Goal: Download file/media

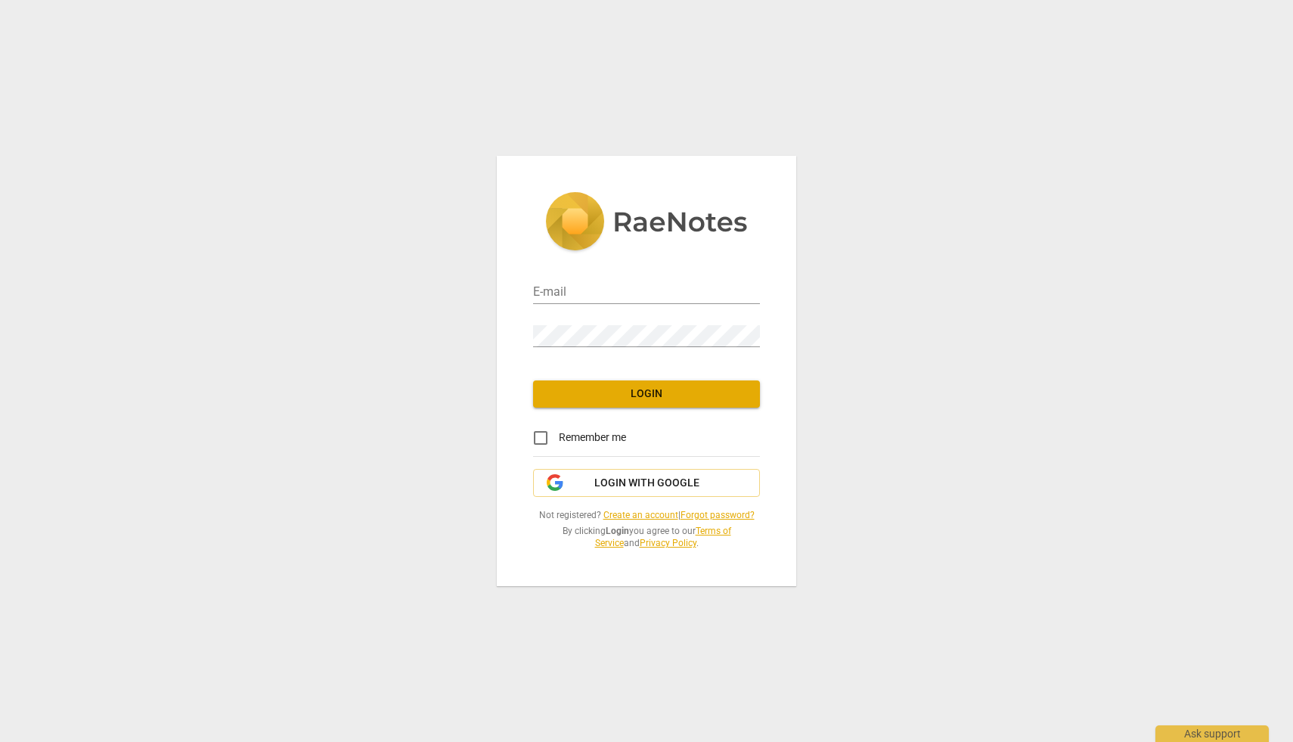
type input "[PERSON_NAME][EMAIL_ADDRESS][DOMAIN_NAME]"
click at [637, 395] on span "Login" at bounding box center [646, 393] width 203 height 15
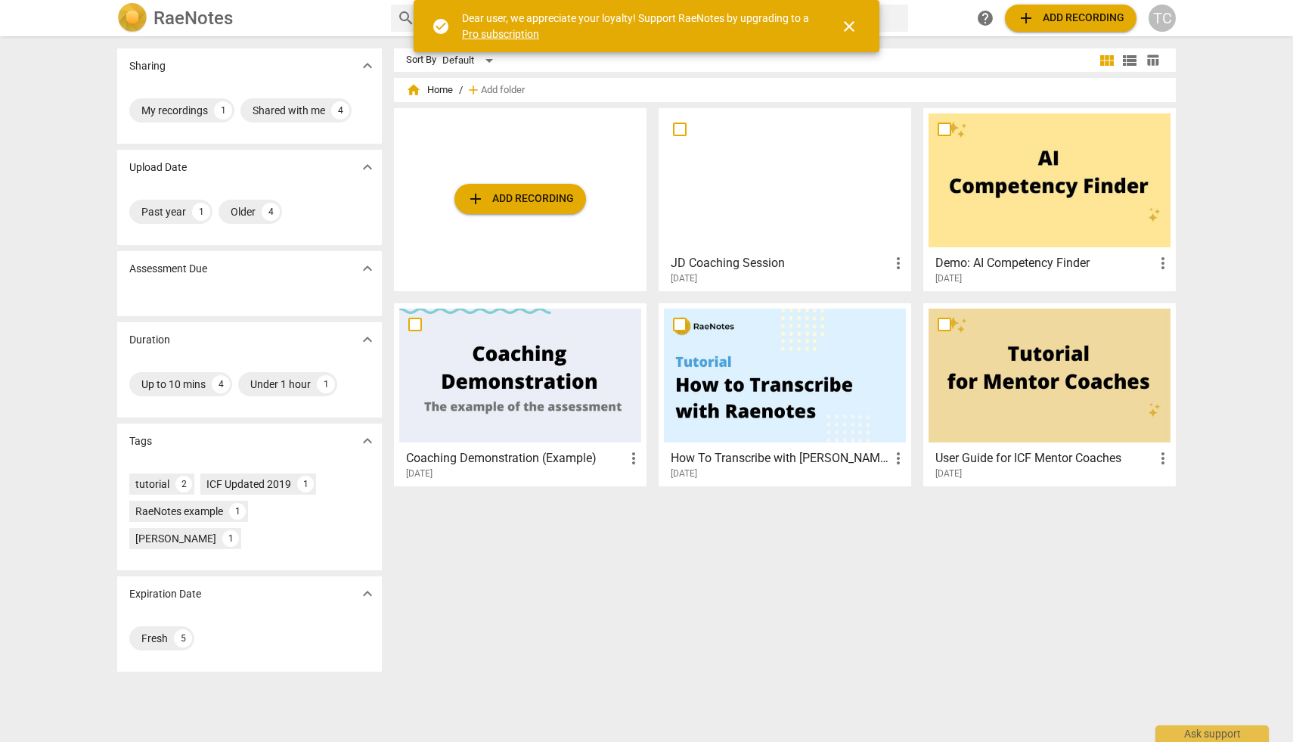
click at [492, 201] on span "add Add recording" at bounding box center [519, 199] width 107 height 18
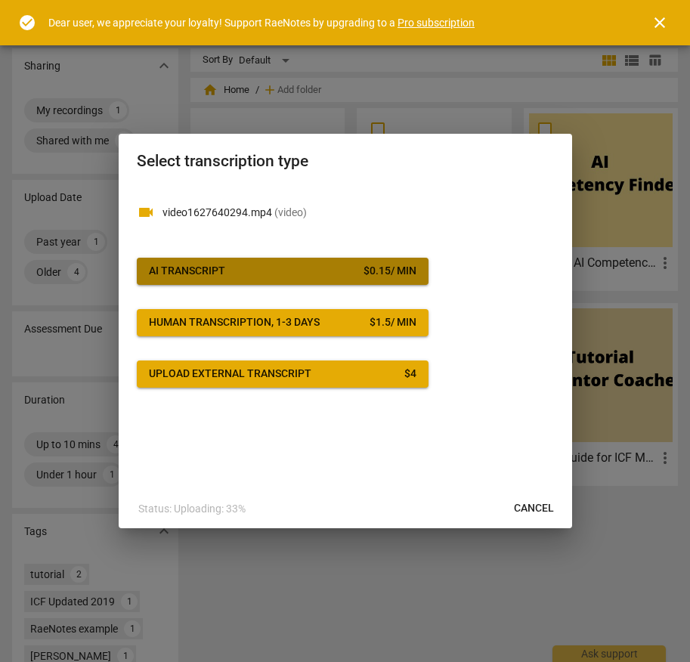
click at [274, 280] on button "AI Transcript $ 0.15 / min" at bounding box center [283, 271] width 292 height 27
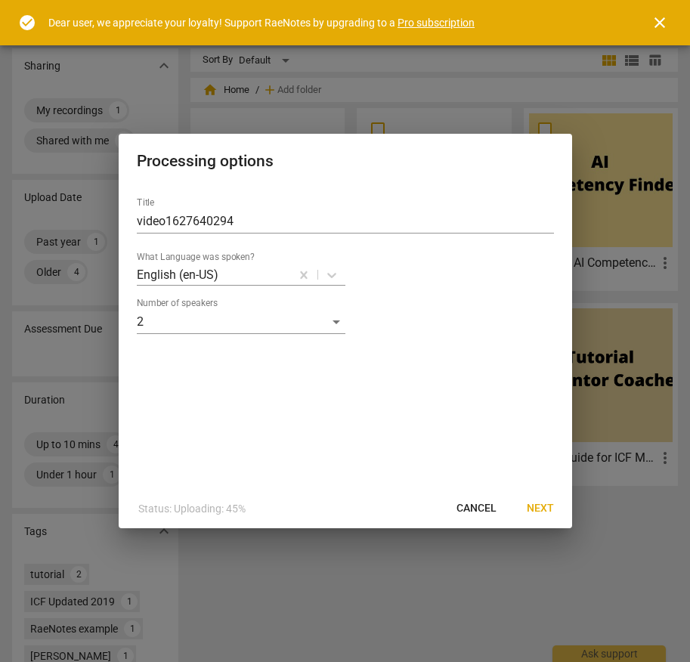
click at [170, 208] on div "Title video1627640294" at bounding box center [345, 215] width 417 height 36
click at [173, 221] on input "video1627640294" at bounding box center [345, 221] width 417 height 24
click at [137, 224] on input "Recorded Coaching" at bounding box center [345, 221] width 417 height 24
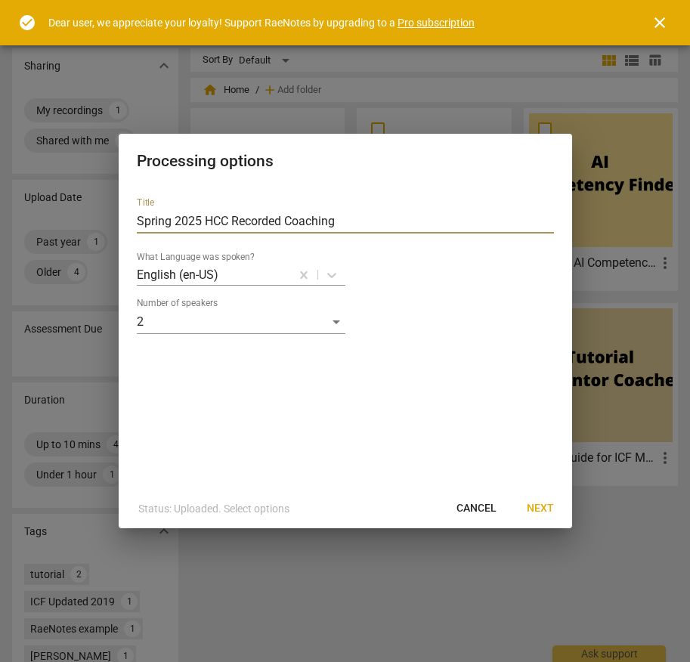
click at [310, 220] on input "Spring 2025 HCC Recorded Coaching" at bounding box center [345, 221] width 417 height 24
type input "Spring 2025 HCC Recorded Call #2"
click at [537, 512] on span "Next" at bounding box center [540, 508] width 27 height 15
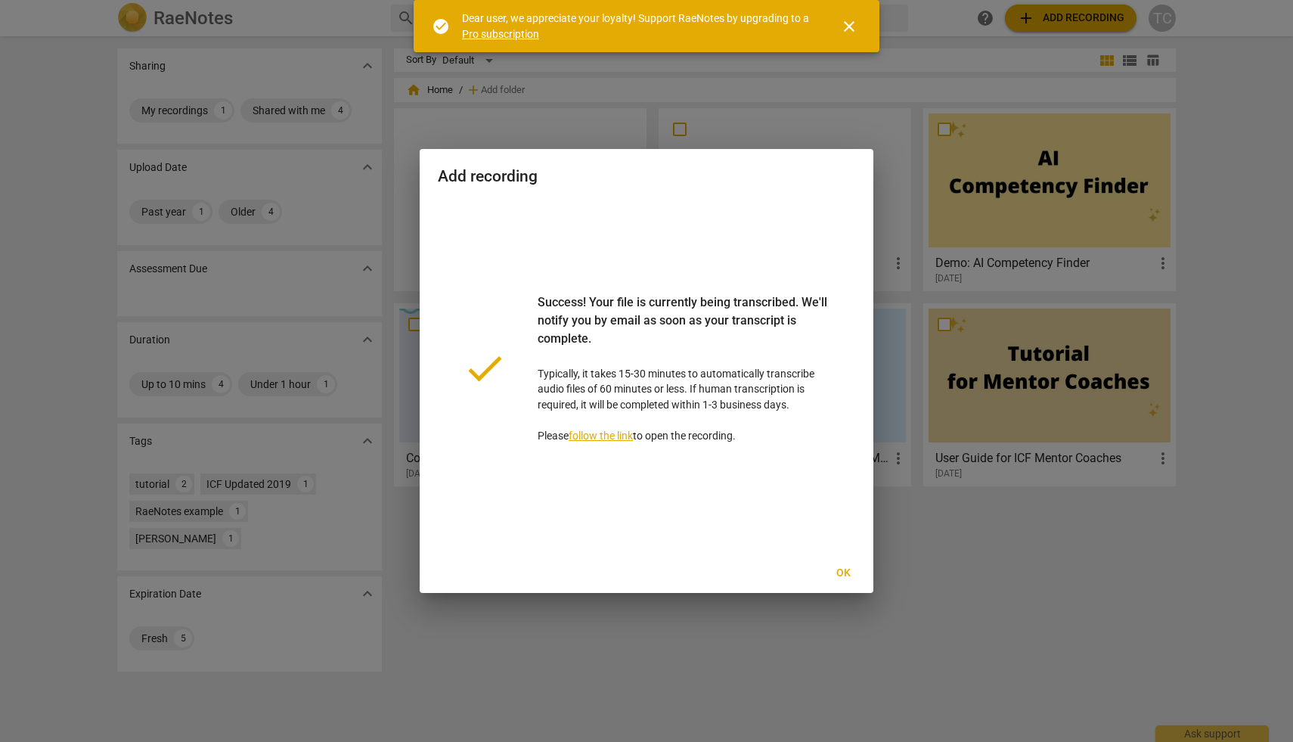
click at [844, 574] on span "Ok" at bounding box center [843, 572] width 24 height 15
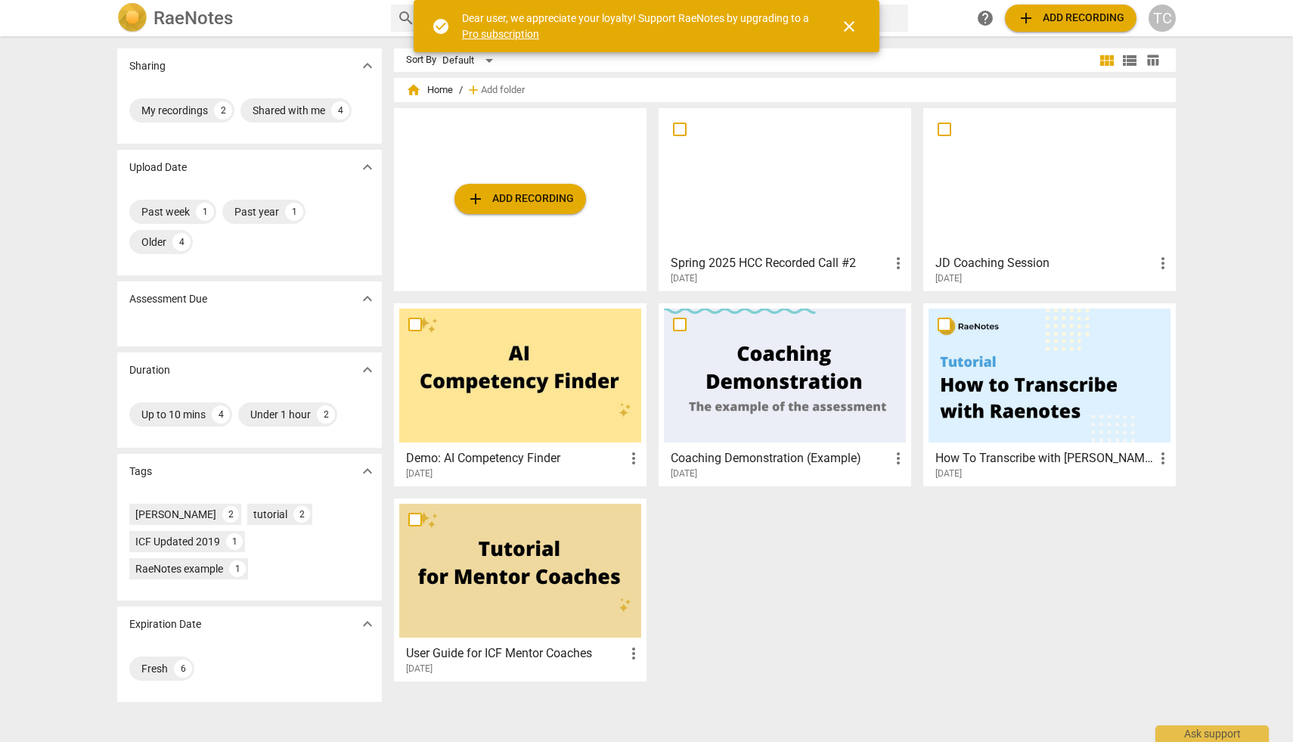
click at [796, 265] on h3 "Spring 2025 HCC Recorded Call #2" at bounding box center [779, 263] width 218 height 18
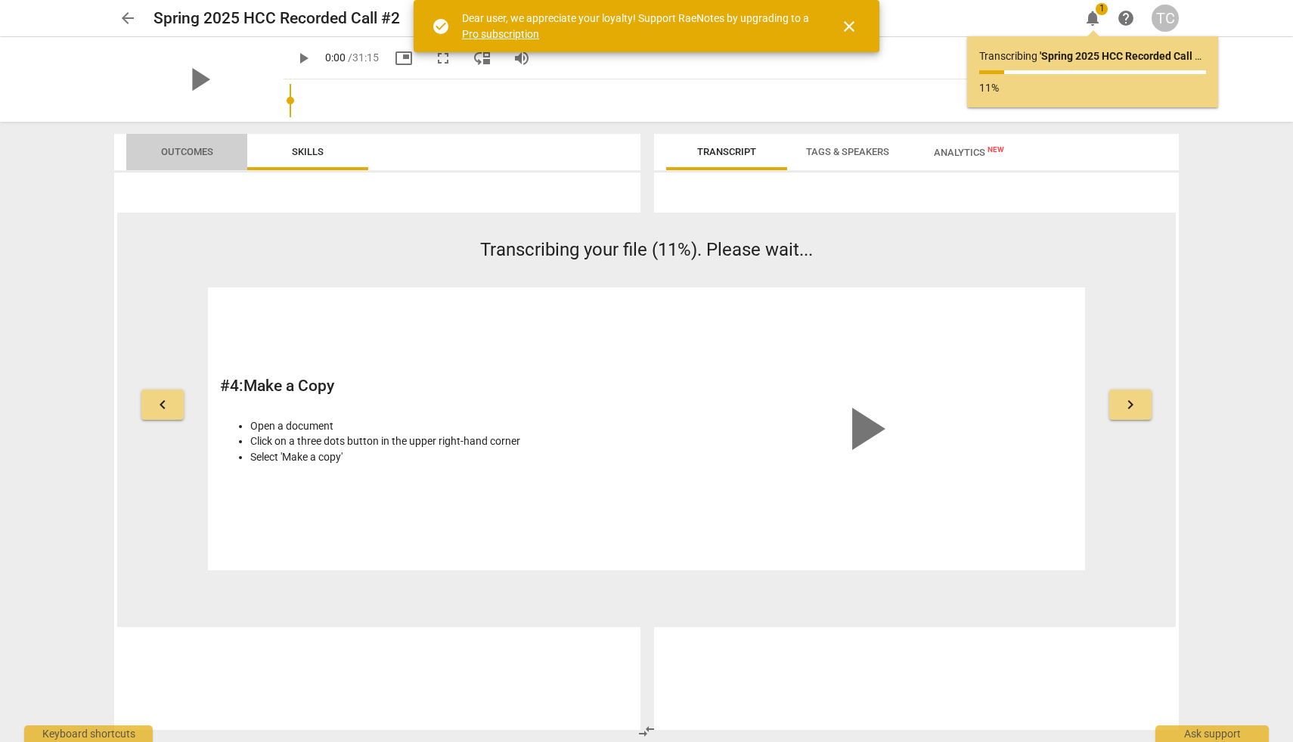
click at [196, 156] on span "Outcomes" at bounding box center [187, 151] width 52 height 11
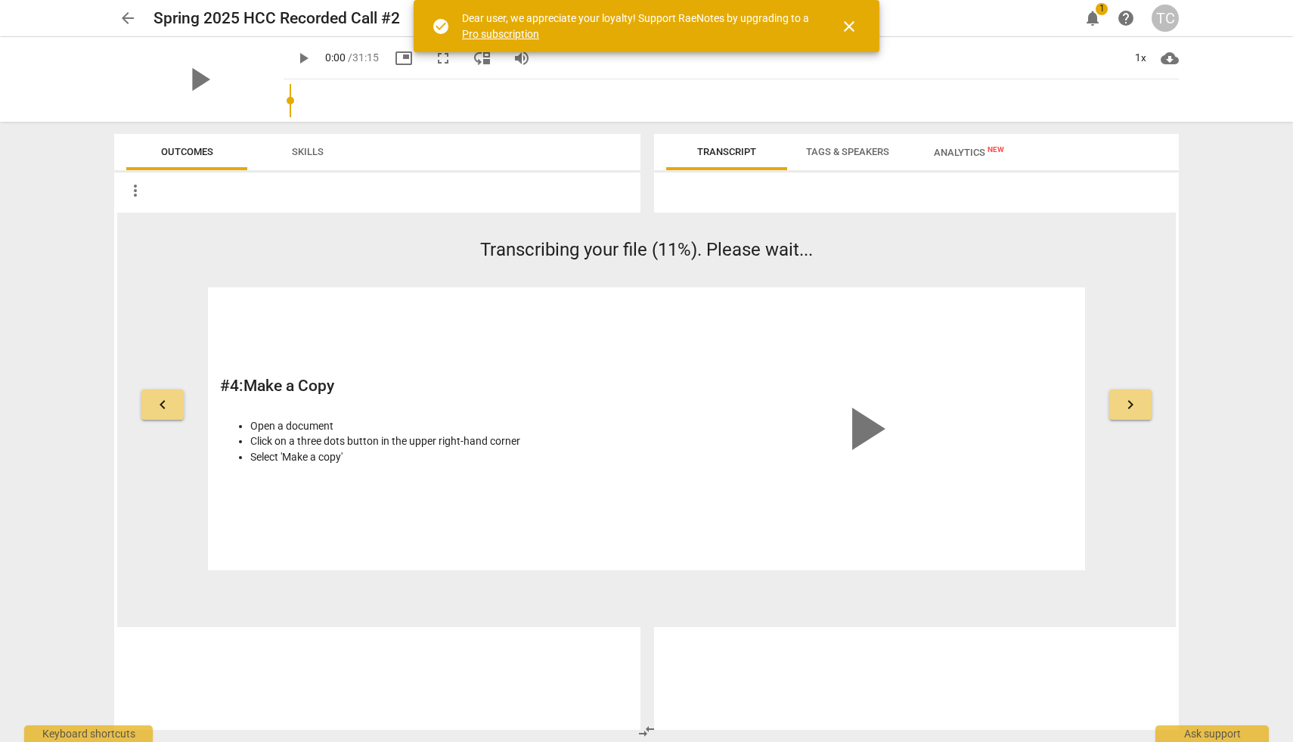
click at [274, 152] on span "Skills" at bounding box center [308, 152] width 68 height 20
click at [862, 159] on span "Tags & Speakers" at bounding box center [847, 152] width 119 height 20
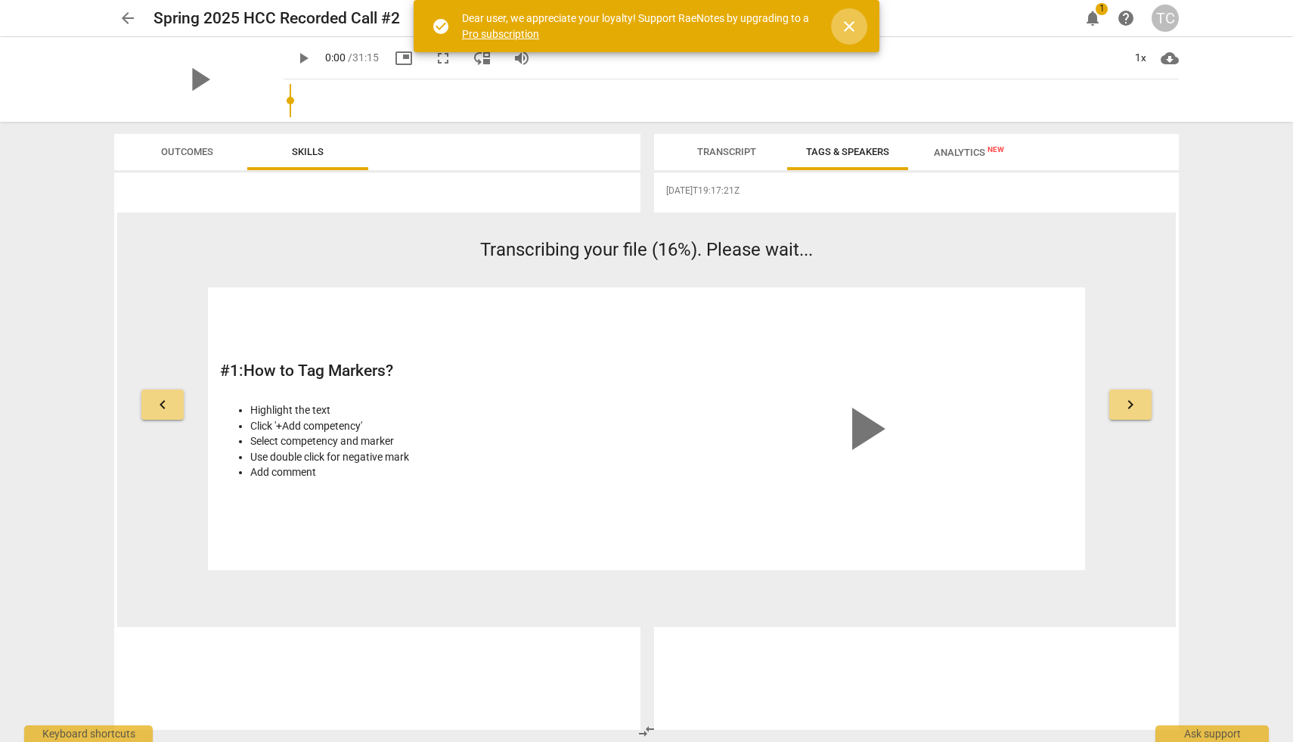
click at [859, 24] on span "close" at bounding box center [849, 26] width 36 height 18
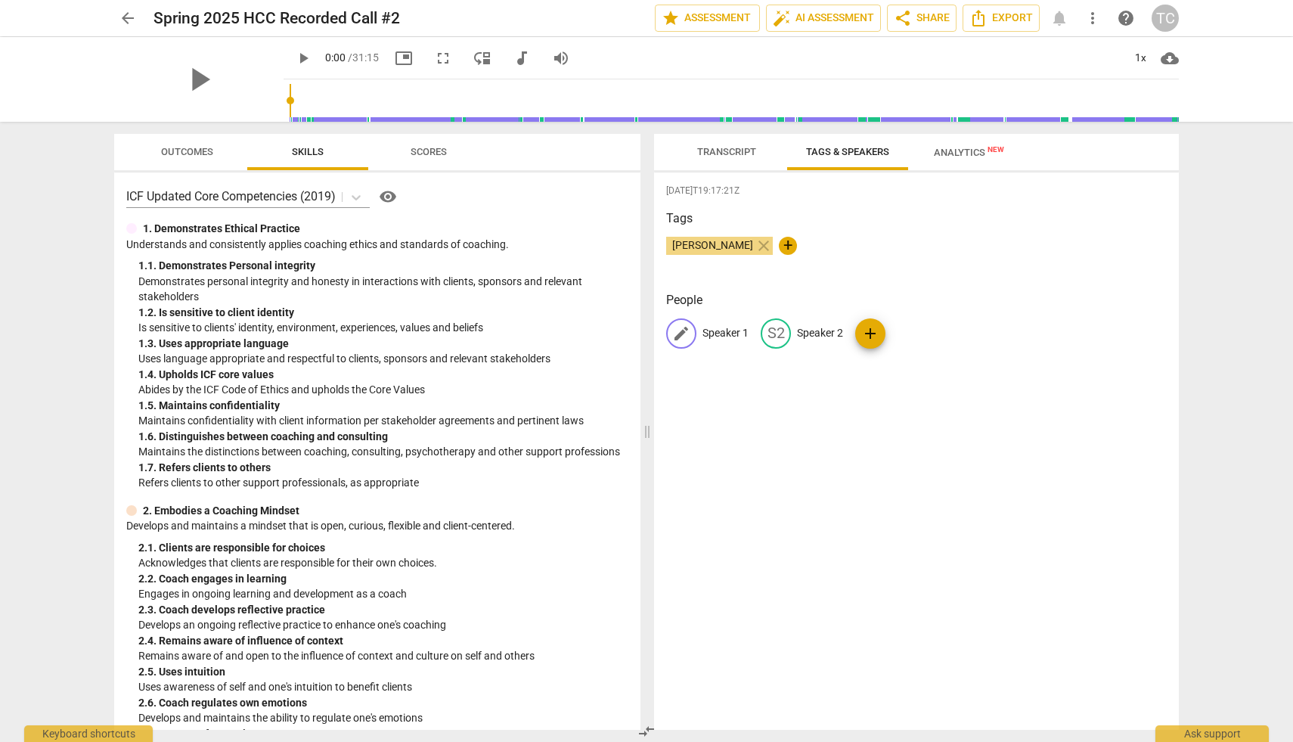
click at [727, 335] on p "Speaker 1" at bounding box center [725, 333] width 46 height 16
type input "[PERSON_NAME]"
click at [912, 339] on p "Speaker 2" at bounding box center [918, 333] width 46 height 16
type input "Client"
click at [886, 485] on div "[DATE]T19:17:21Z Tags [PERSON_NAME] close + People [PERSON_NAME] edit Client de…" at bounding box center [916, 450] width 525 height 557
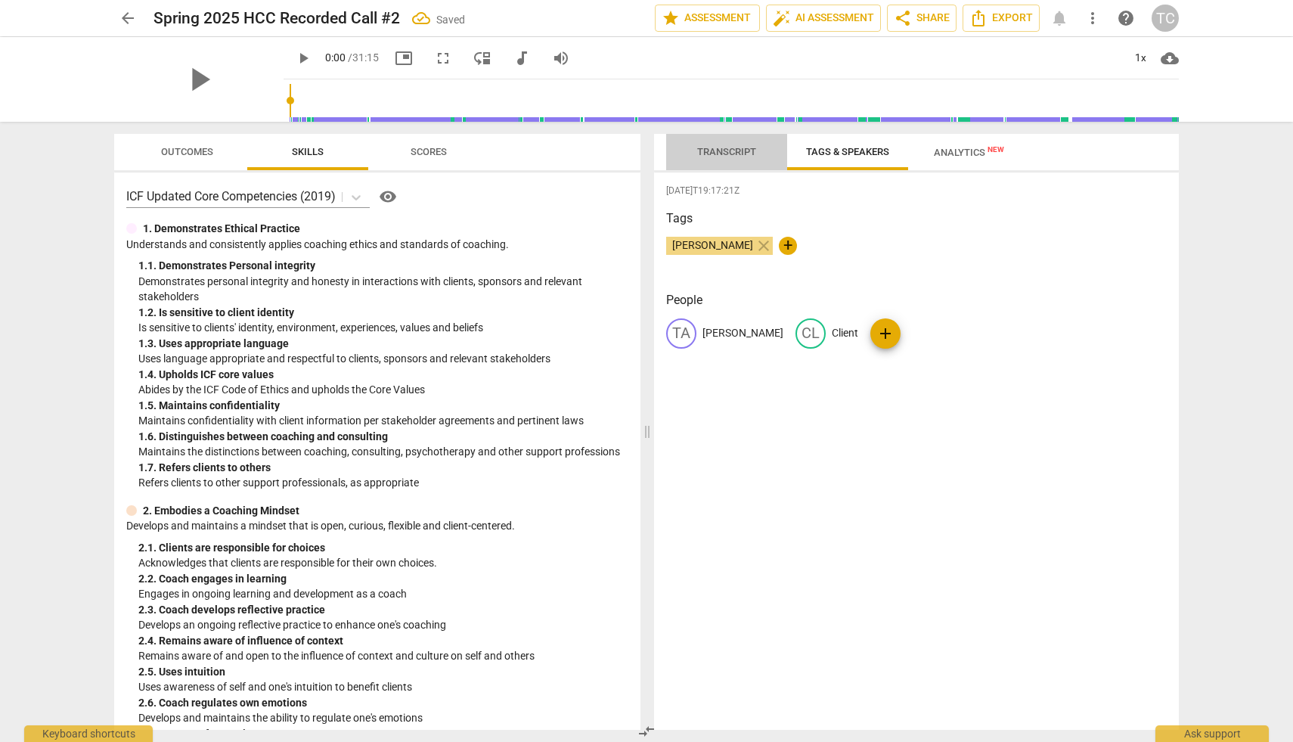
click at [689, 145] on span "Transcript" at bounding box center [726, 152] width 95 height 20
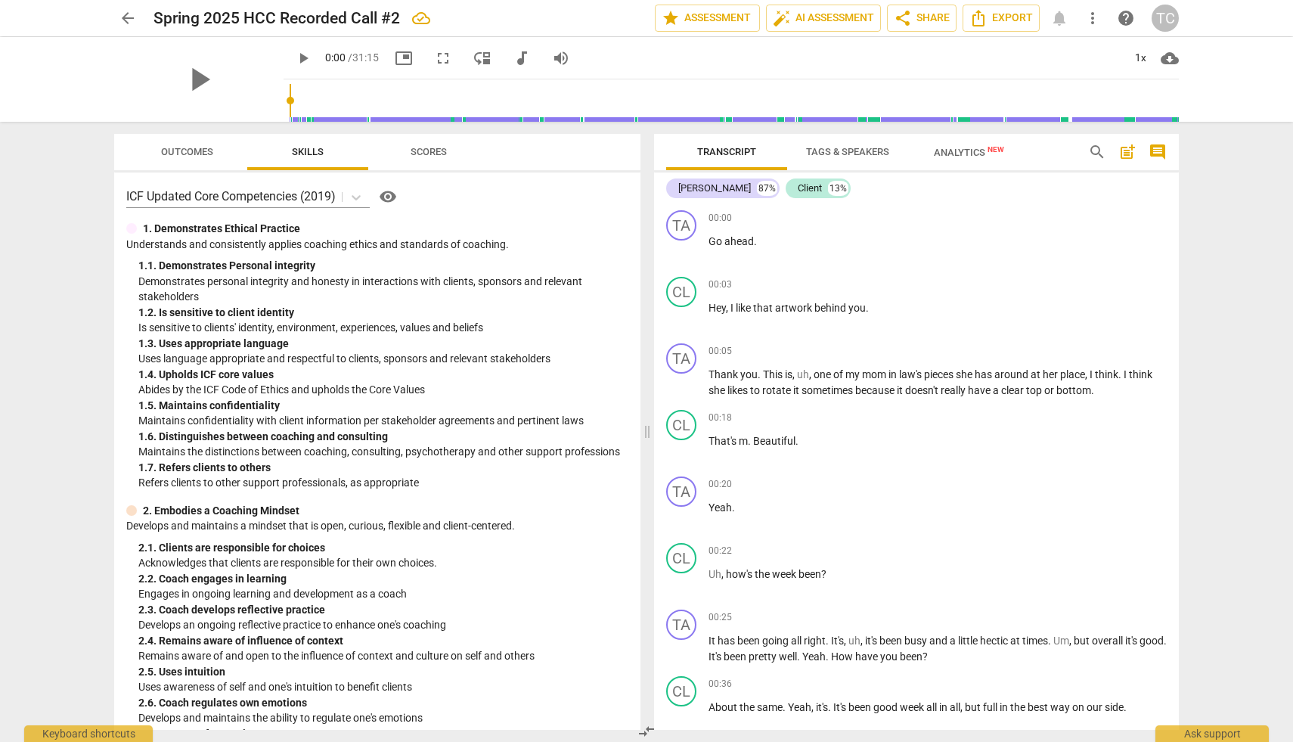
click at [836, 154] on span "Tags & Speakers" at bounding box center [847, 151] width 83 height 11
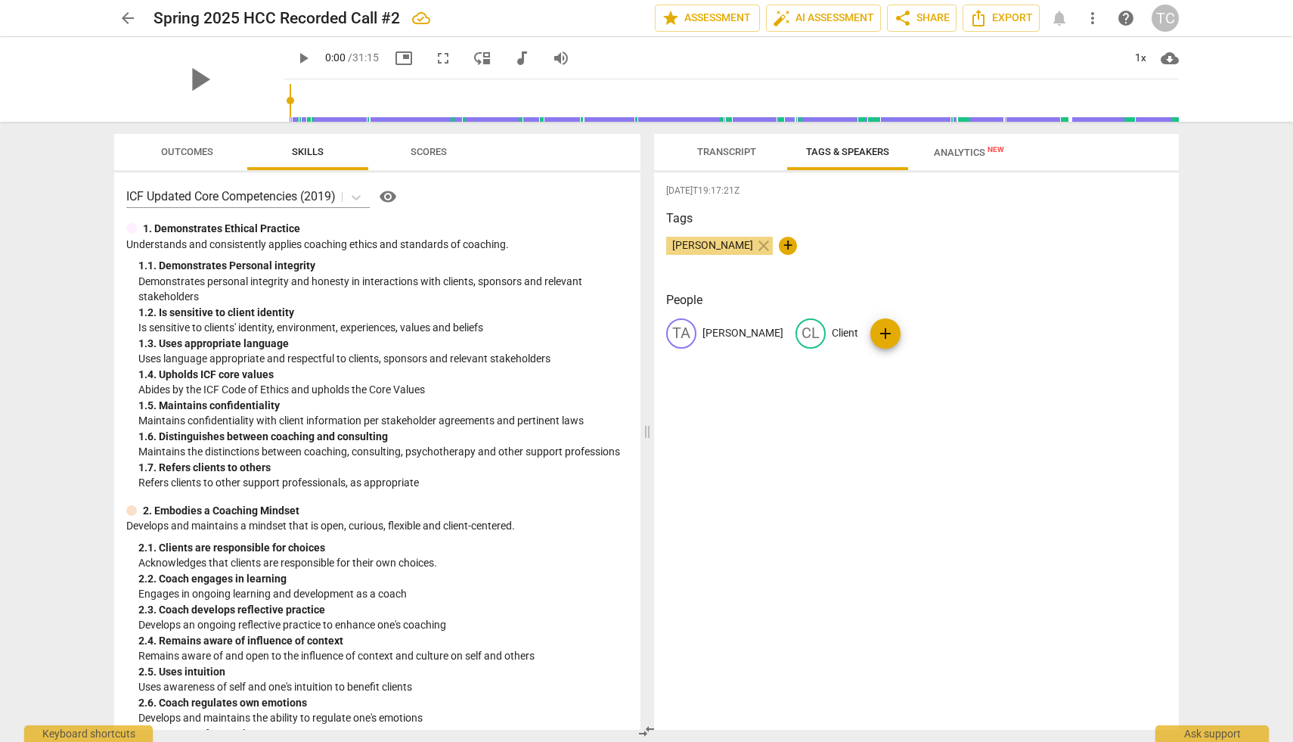
click at [831, 329] on p "Client" at bounding box center [844, 333] width 26 height 16
type input "[PERSON_NAME]"
click at [720, 338] on p "[PERSON_NAME]" at bounding box center [742, 333] width 81 height 16
type input "Client"
click at [831, 566] on div "[DATE]T19:17:21Z Tags [PERSON_NAME] close + People edit Client delete [PERSON_N…" at bounding box center [916, 450] width 525 height 557
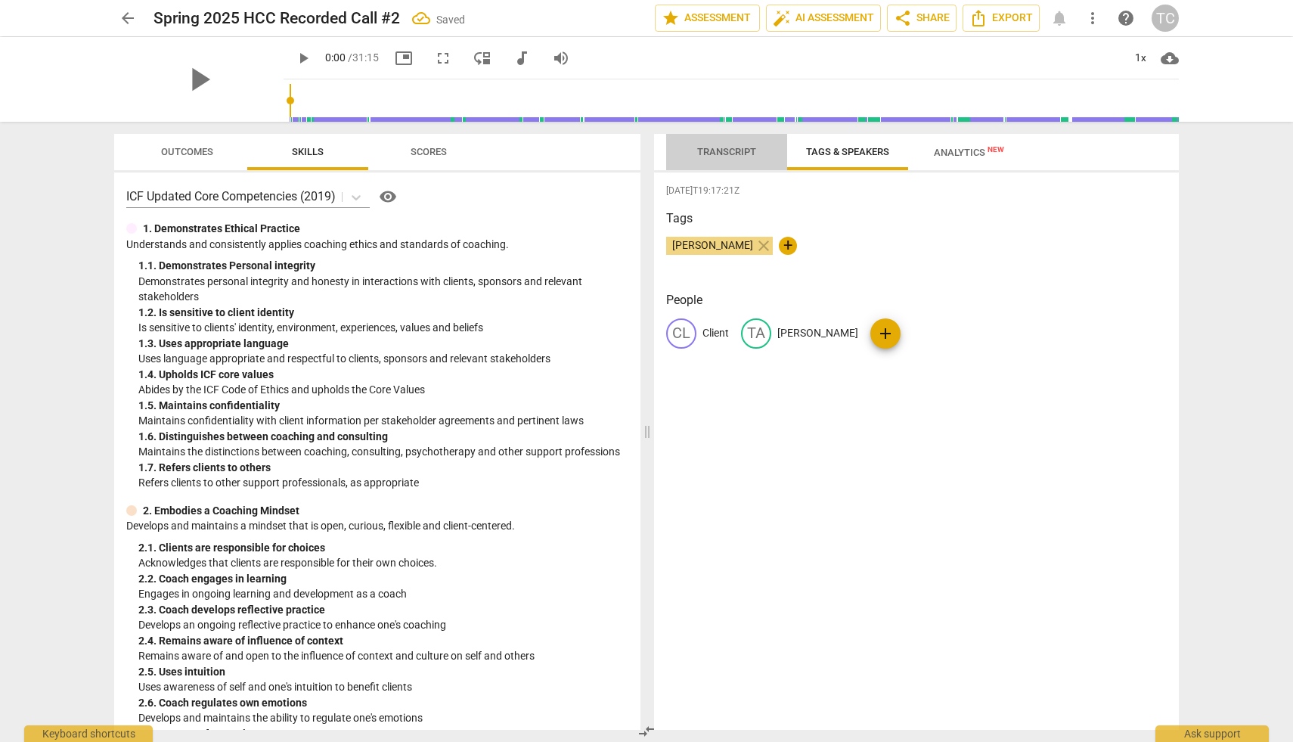
click at [740, 163] on button "Transcript" at bounding box center [726, 152] width 121 height 36
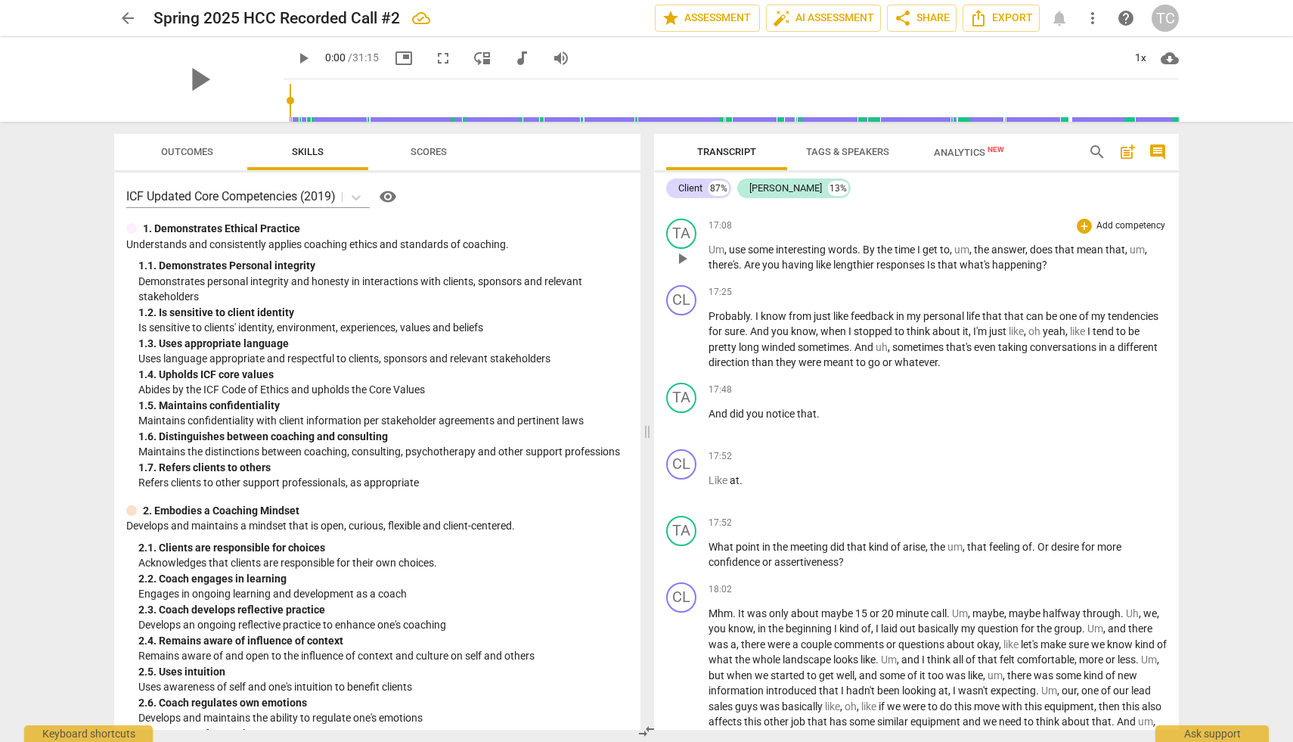
scroll to position [3476, 0]
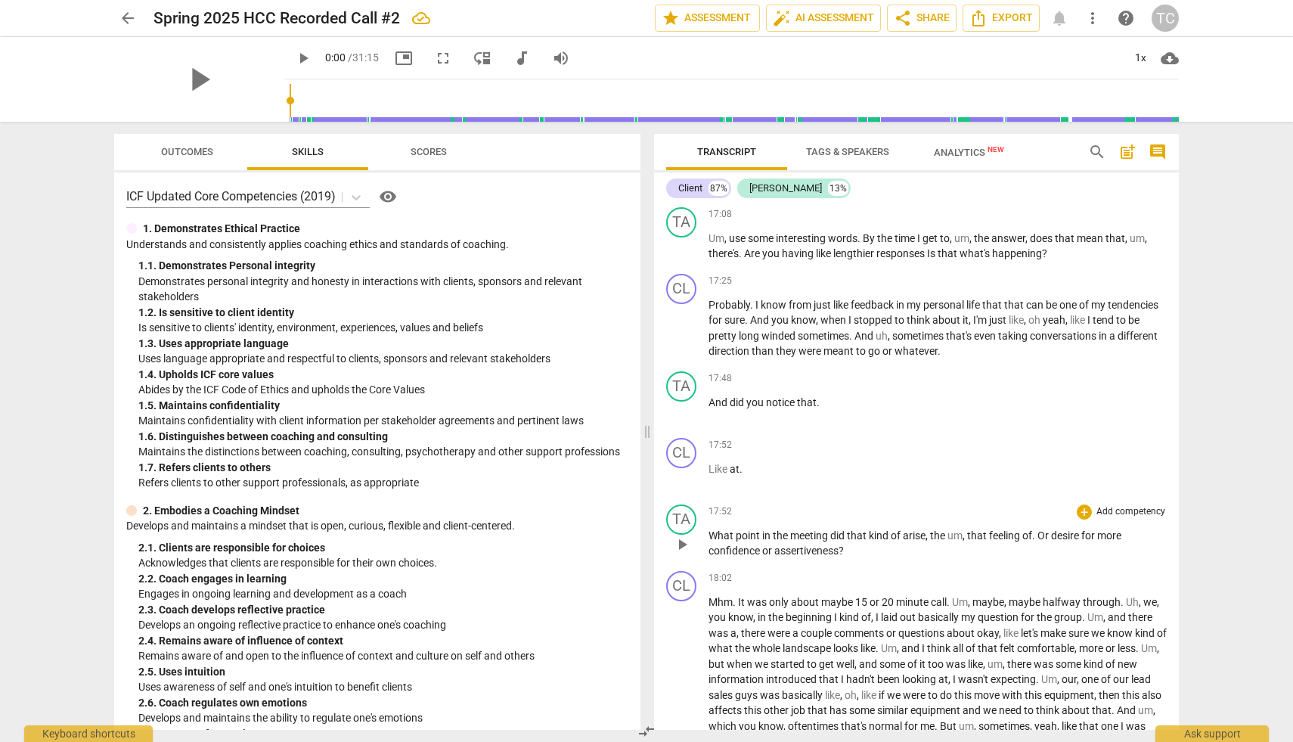
click at [822, 559] on p "What point in the meeting did that kind of arise , the um , that feeling of . O…" at bounding box center [937, 543] width 458 height 31
click at [850, 559] on p "What point in the meeting did that kind of arise , the um , that feeling of . O…" at bounding box center [937, 543] width 458 height 31
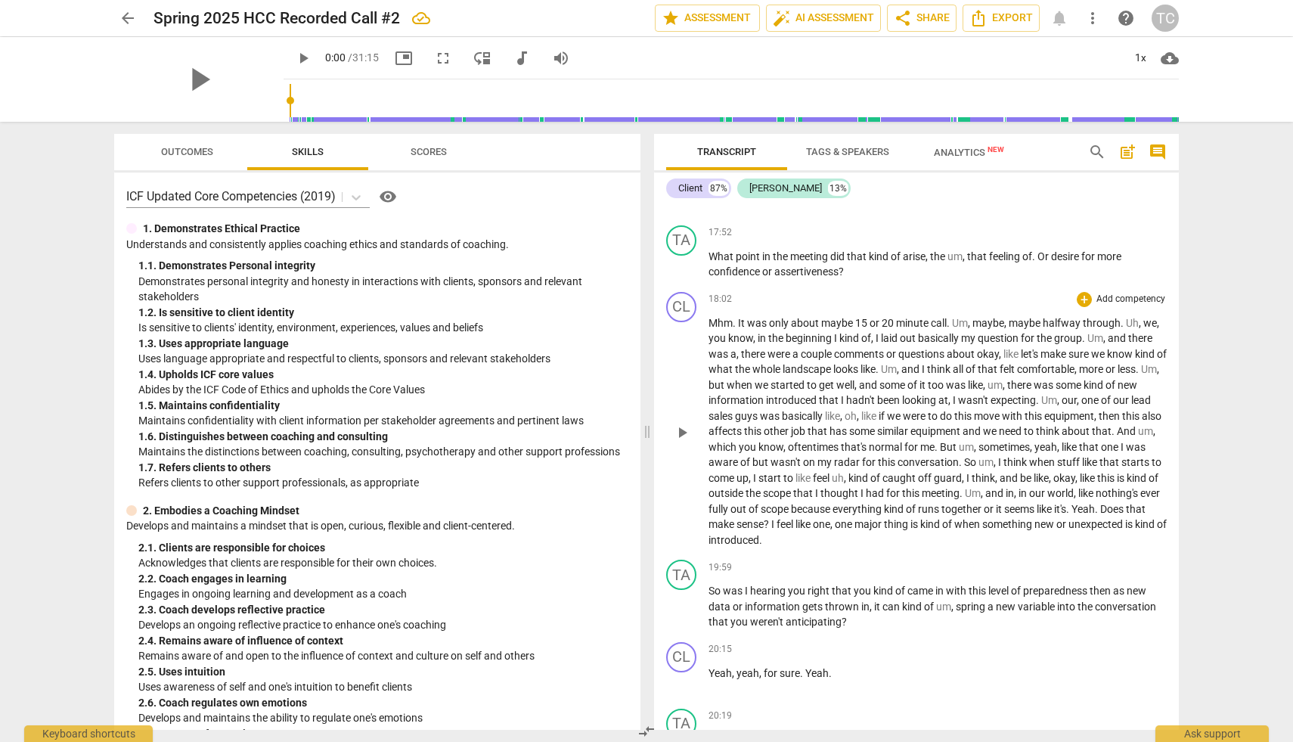
scroll to position [3750, 0]
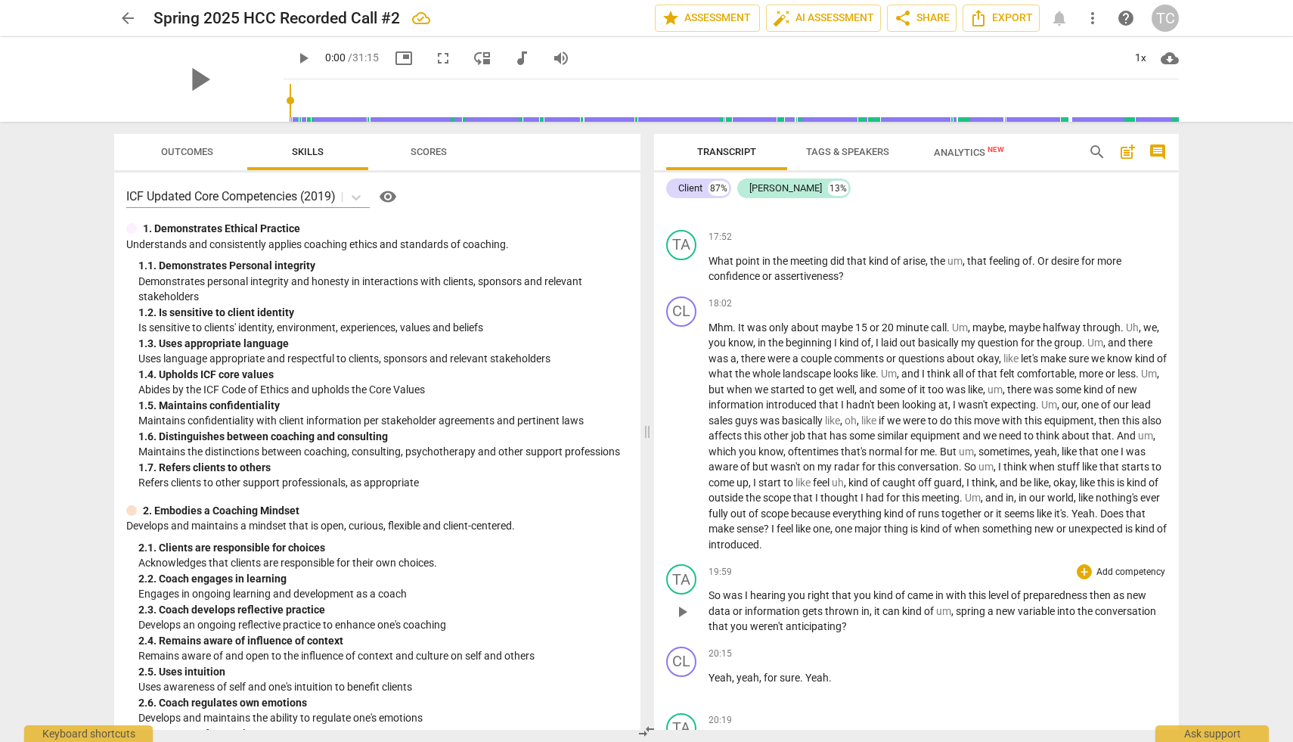
click at [809, 617] on span "gets" at bounding box center [813, 611] width 23 height 12
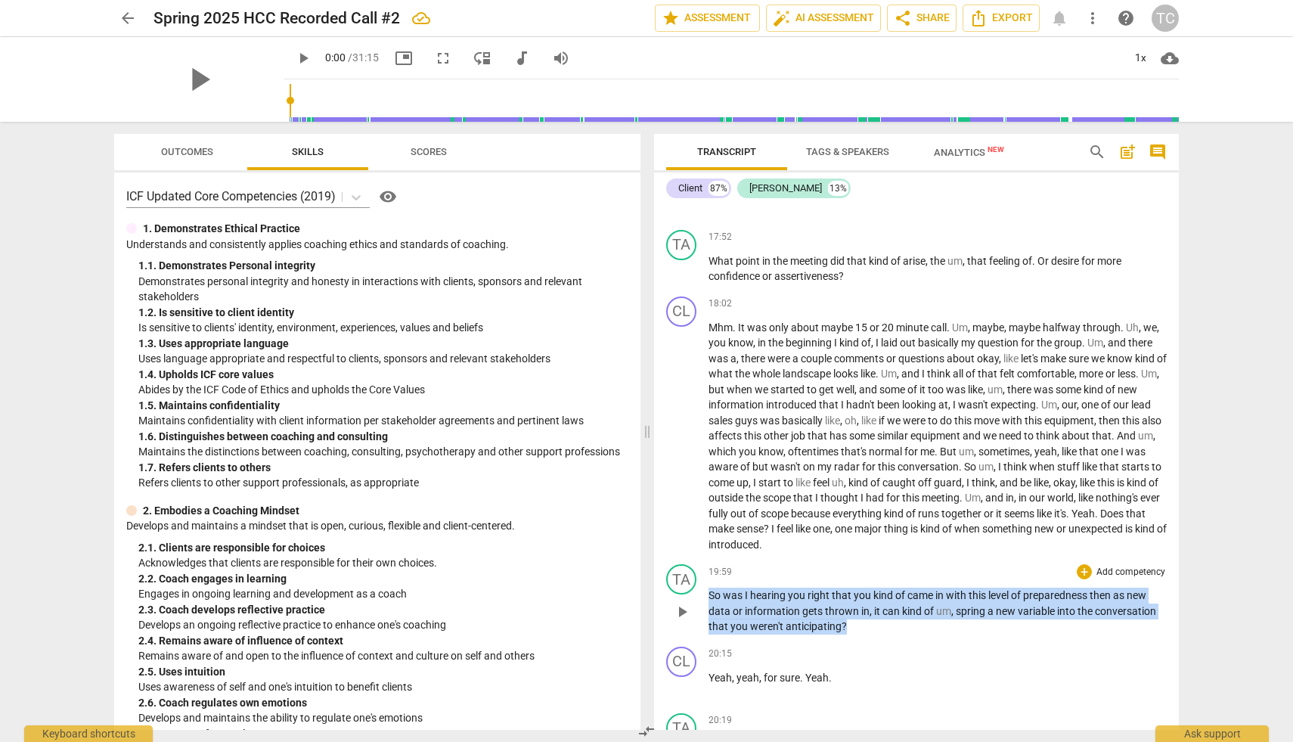
click at [809, 617] on span "gets" at bounding box center [813, 611] width 23 height 12
click at [679, 621] on span "pause" at bounding box center [682, 611] width 18 height 18
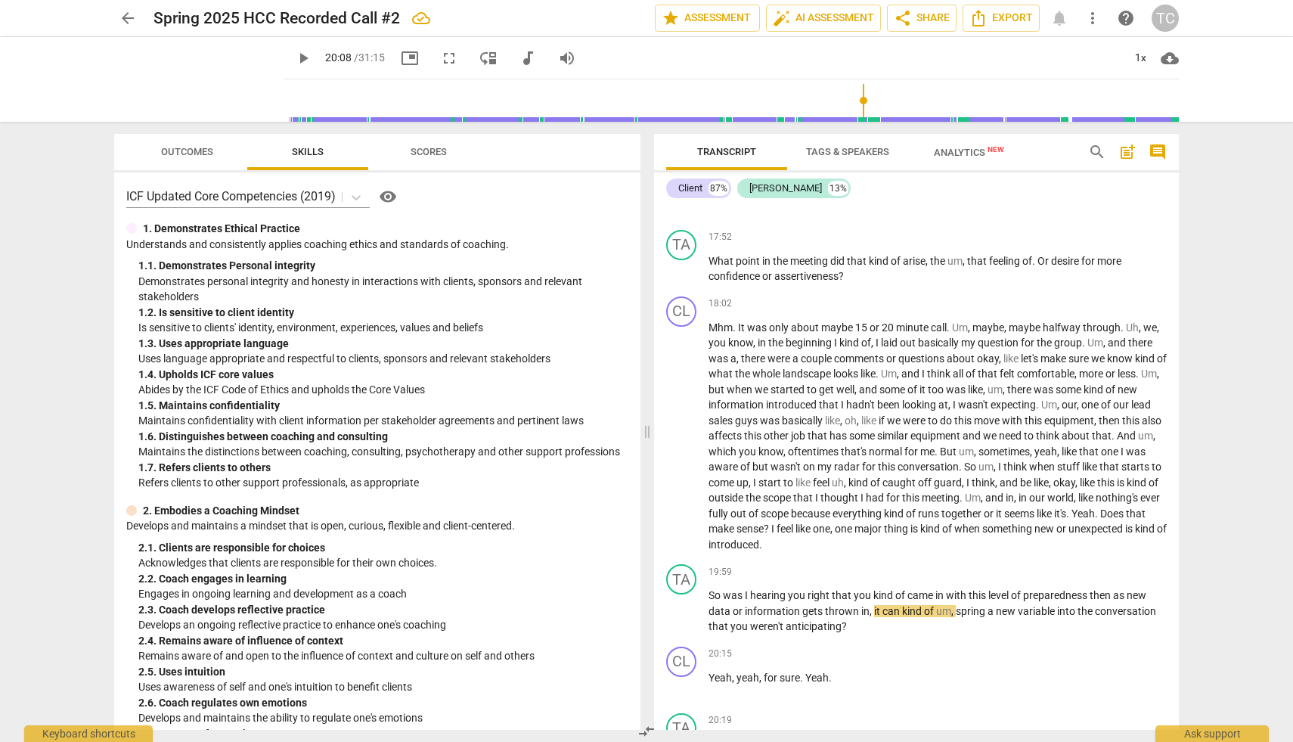
click at [1219, 405] on div "arrow_back Spring 2025 HCC Recorded Call #2 edit star Assessment auto_fix_high …" at bounding box center [646, 371] width 1293 height 742
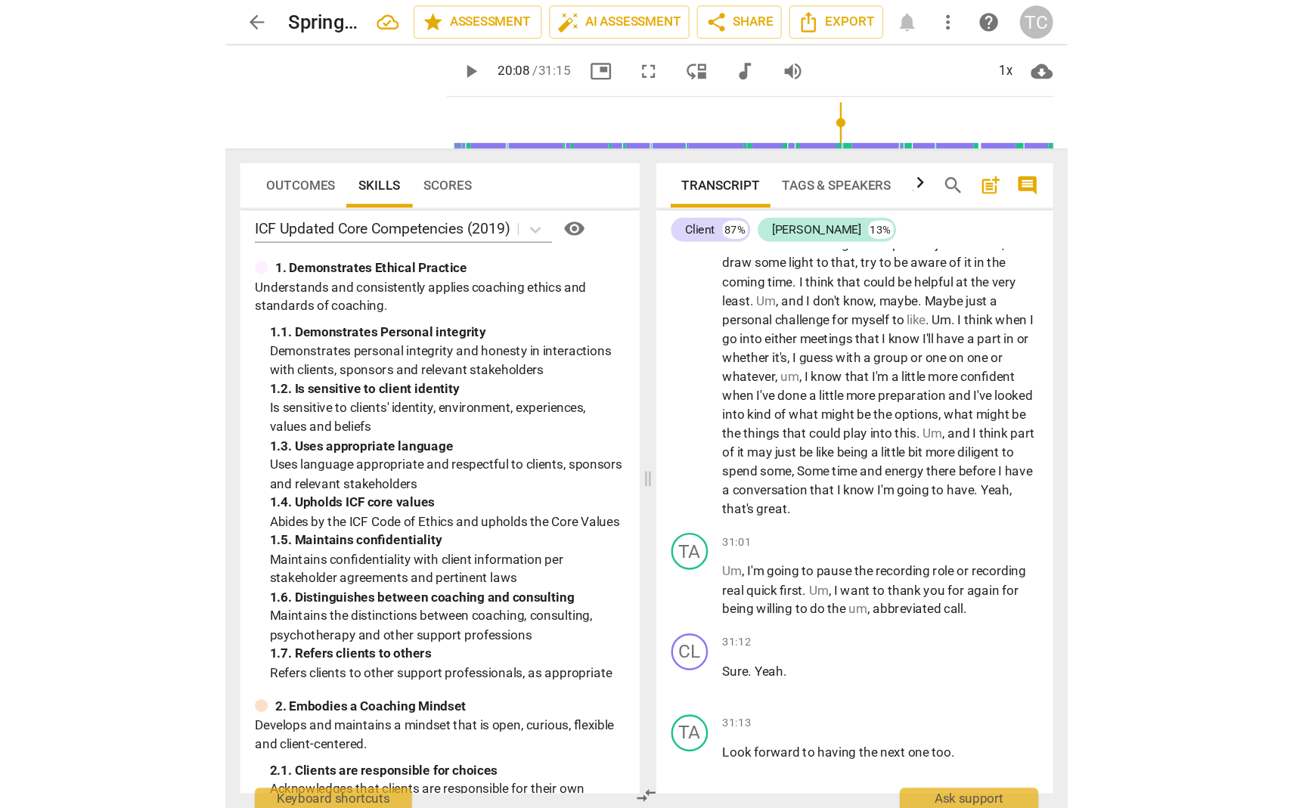
scroll to position [13, 0]
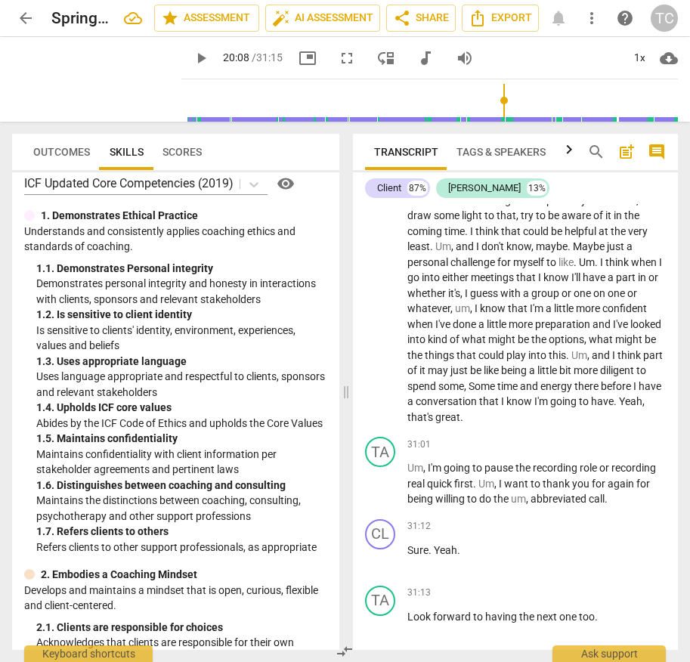
type input "1208"
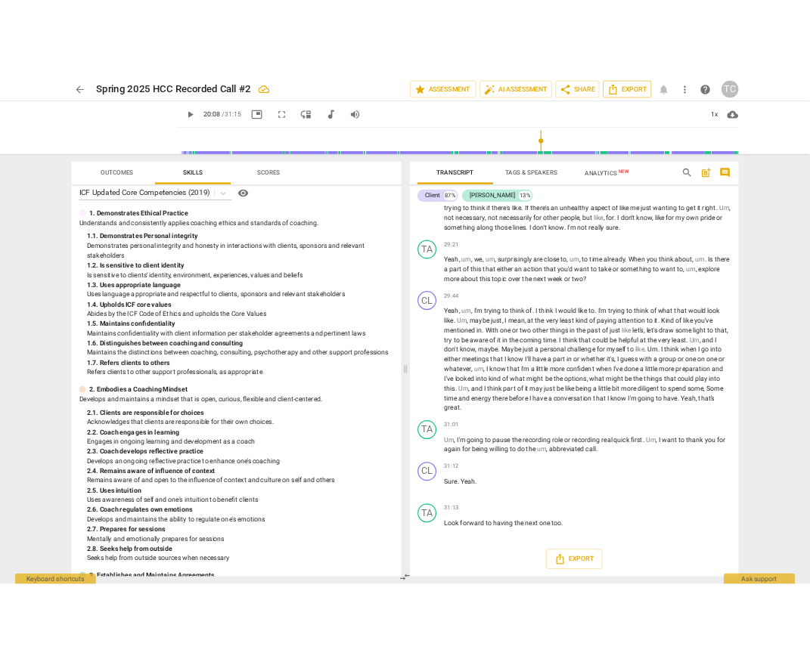
scroll to position [5679, 0]
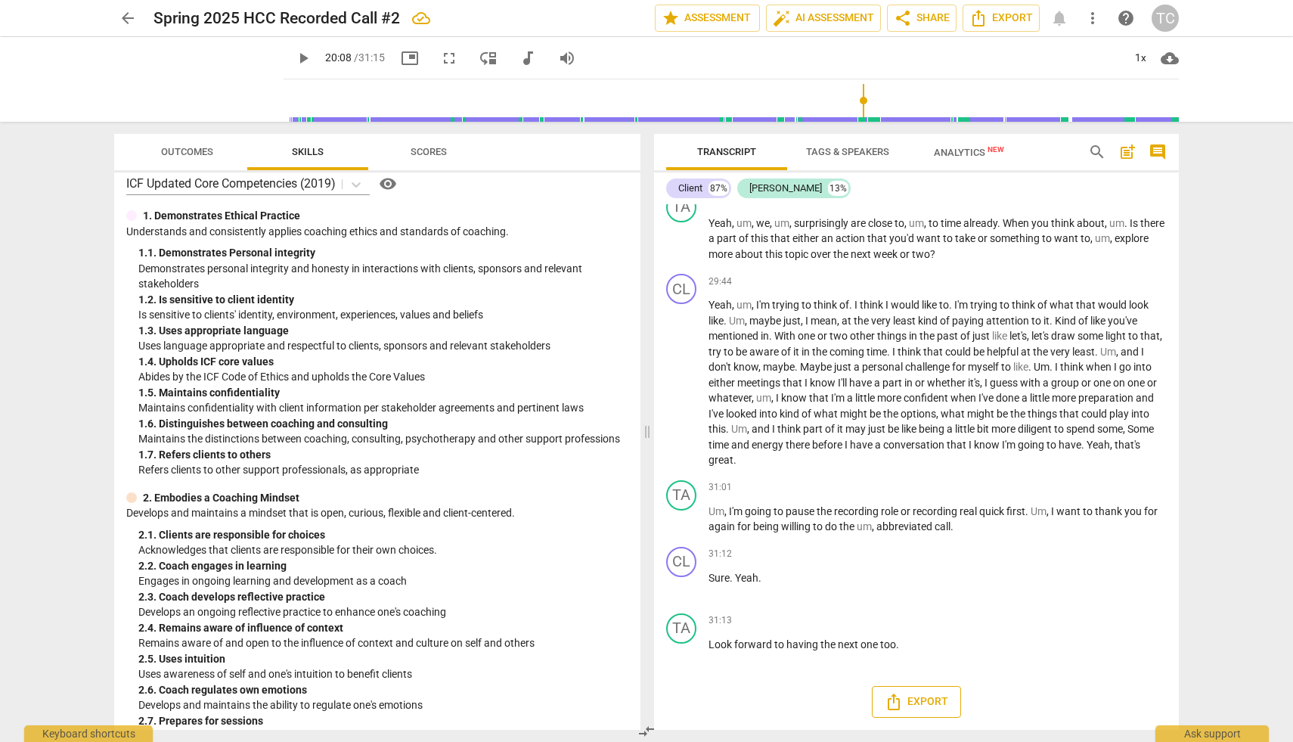
click at [919, 699] on span "Export" at bounding box center [915, 701] width 63 height 18
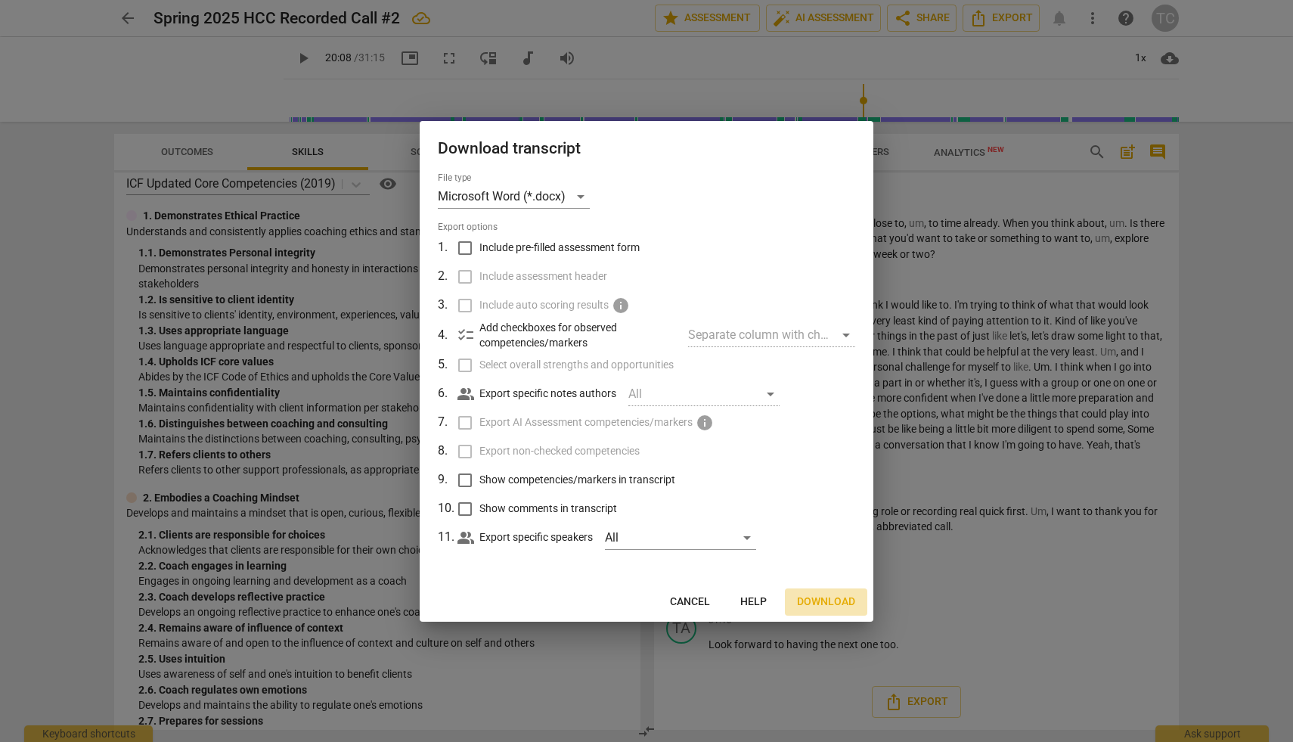
click at [819, 602] on span "Download" at bounding box center [826, 601] width 58 height 15
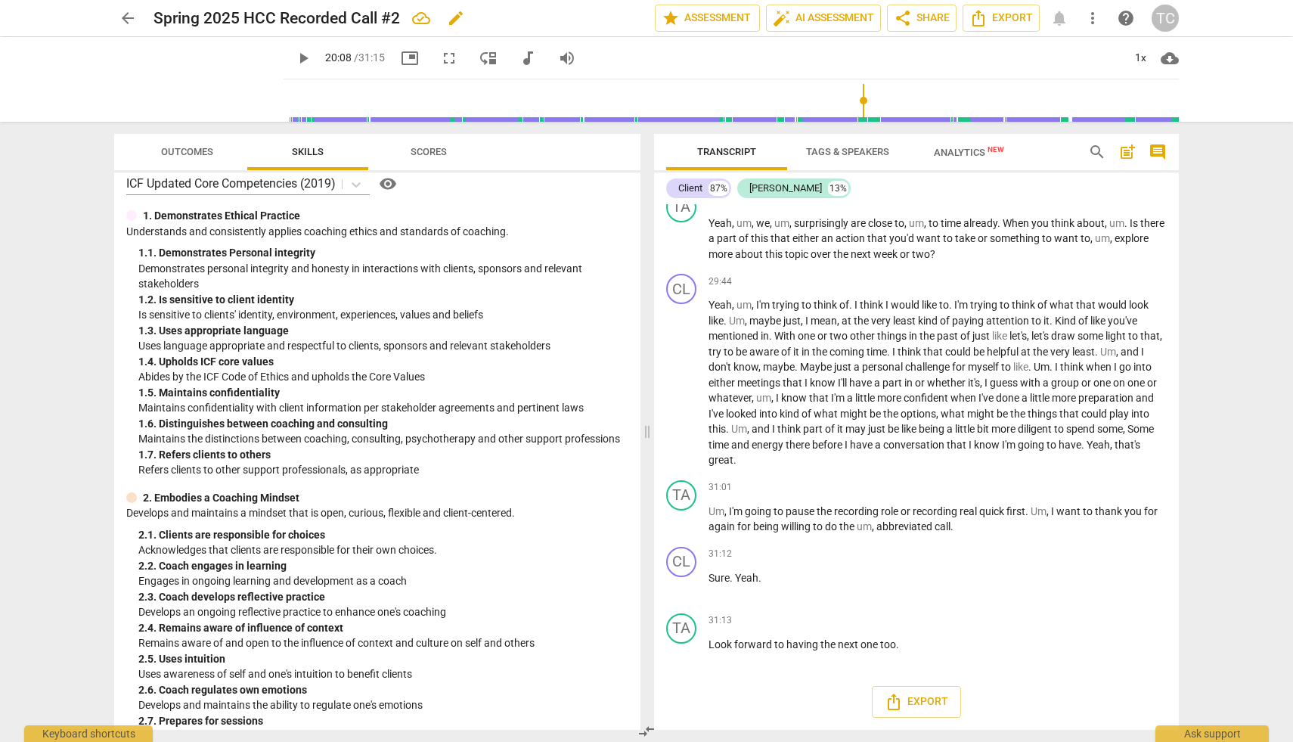
click at [171, 20] on h2 "Spring 2025 HCC Recorded Call #2" at bounding box center [276, 18] width 246 height 19
click at [397, 16] on h2 "Spring 2025 HCC Recorded Call #2" at bounding box center [276, 18] width 246 height 19
copy div "Spring 2025 HCC Recorded Call #2 edit star Assessment auto_fix_high AI Assessme…"
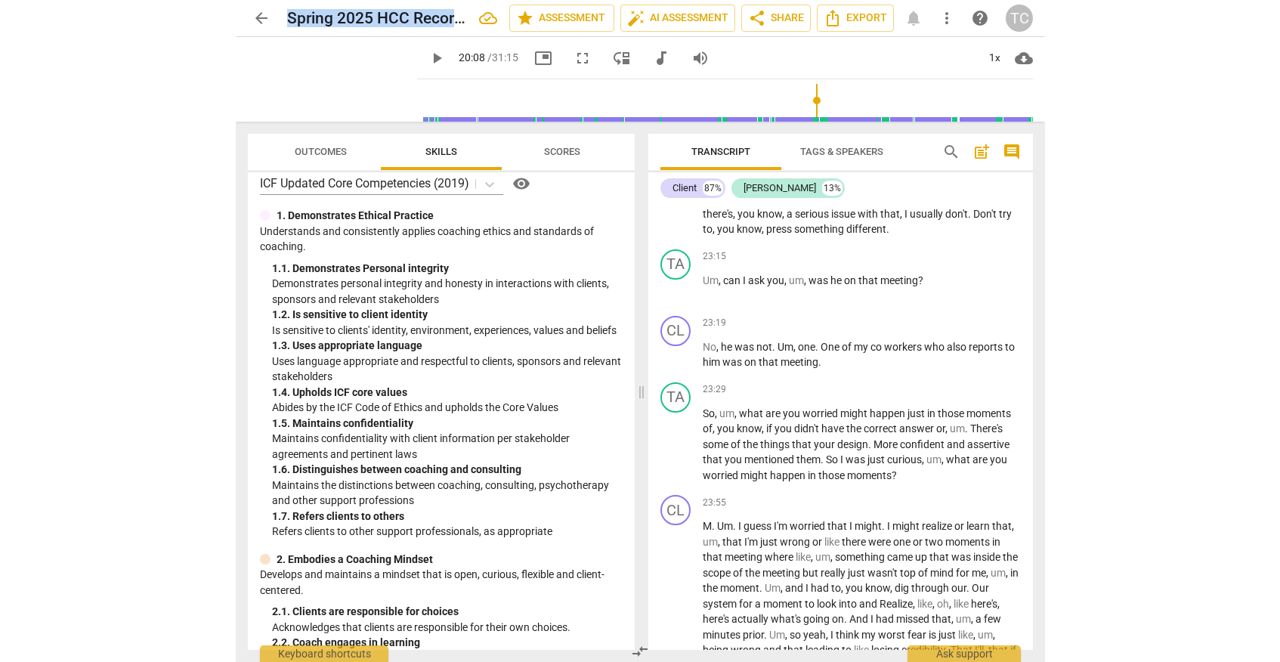
scroll to position [7058, 0]
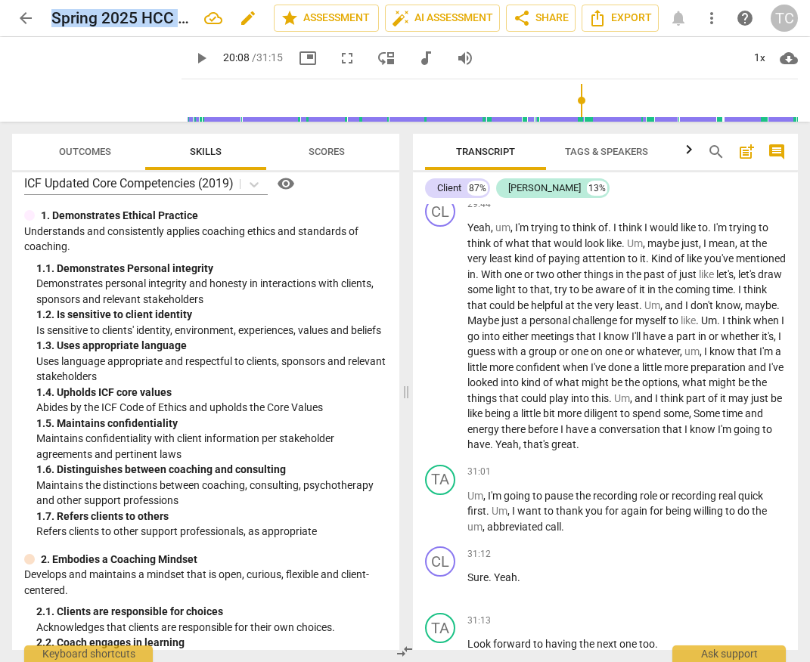
click at [129, 11] on h2 "Spring 2025 HCC Recorded Call #2" at bounding box center [121, 18] width 141 height 19
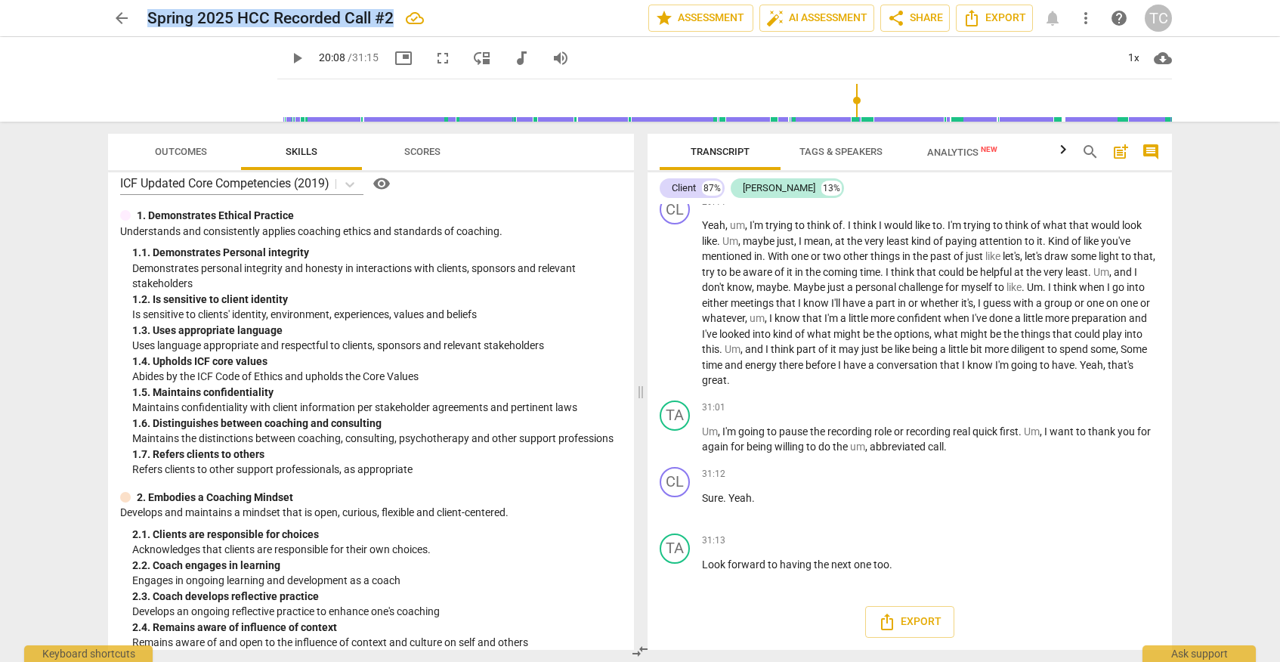
scroll to position [5679, 0]
